Goal: Information Seeking & Learning: Learn about a topic

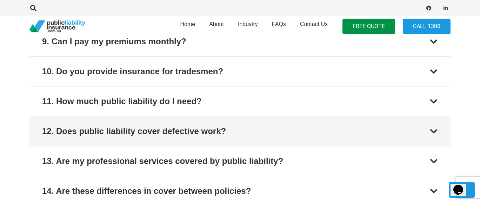
scroll to position [1123, 0]
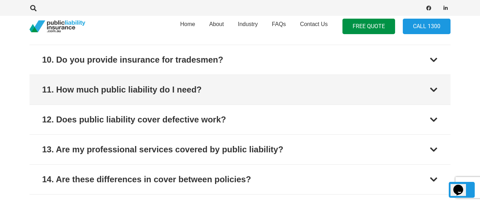
click at [190, 90] on div "11. How much public liability do I need?" at bounding box center [122, 89] width 160 height 13
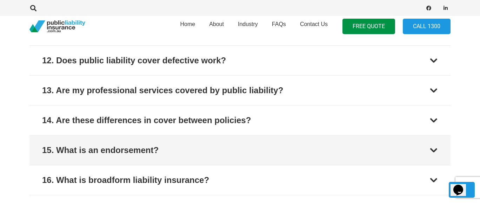
scroll to position [1160, 0]
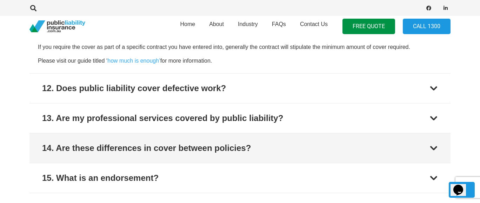
click at [219, 150] on div "14. Are these differences in cover between policies?" at bounding box center [146, 147] width 209 height 13
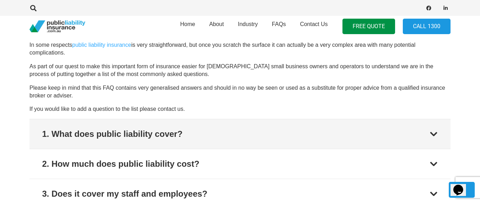
scroll to position [734, 0]
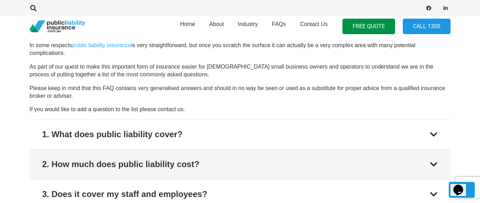
click at [157, 158] on div "2. How much does public liability cost?" at bounding box center [120, 164] width 157 height 13
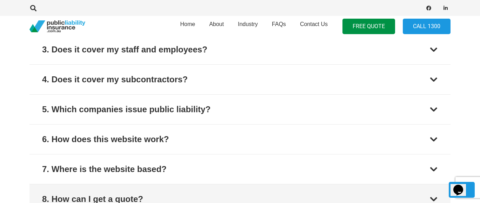
scroll to position [875, 0]
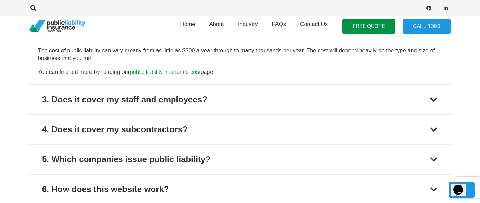
click at [178, 70] on link "public liability insurance cost" at bounding box center [165, 72] width 71 height 6
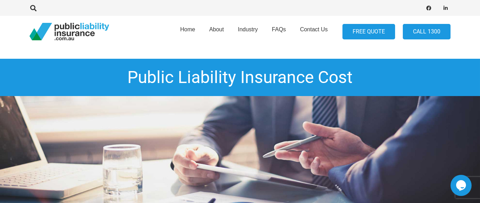
click at [361, 30] on link "FREE QUOTE" at bounding box center [369, 32] width 53 height 16
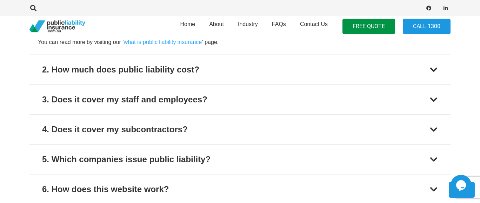
click at [125, 12] on div at bounding box center [128, 8] width 199 height 22
